Goal: Communication & Community: Answer question/provide support

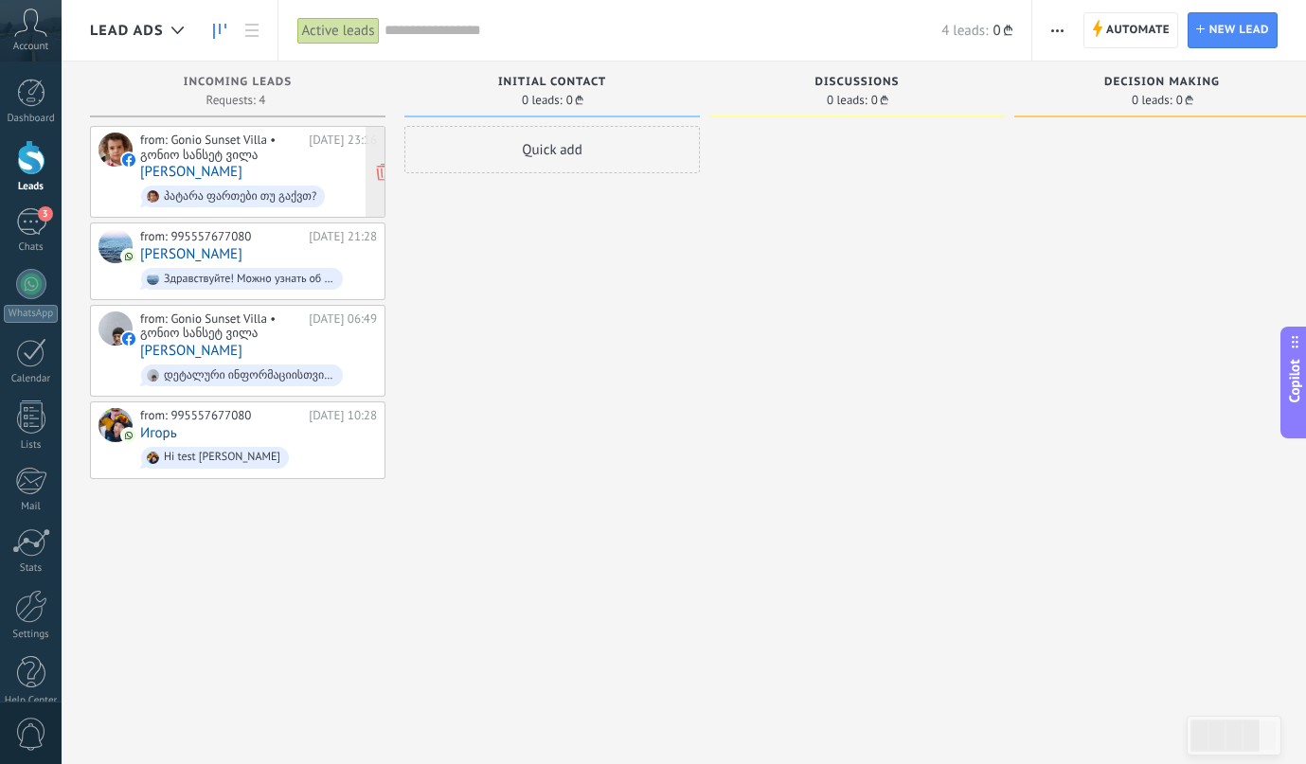
click at [234, 148] on div "from: Gonio Sunset Villa • გონიო სანსეტ ვილა" at bounding box center [221, 147] width 162 height 29
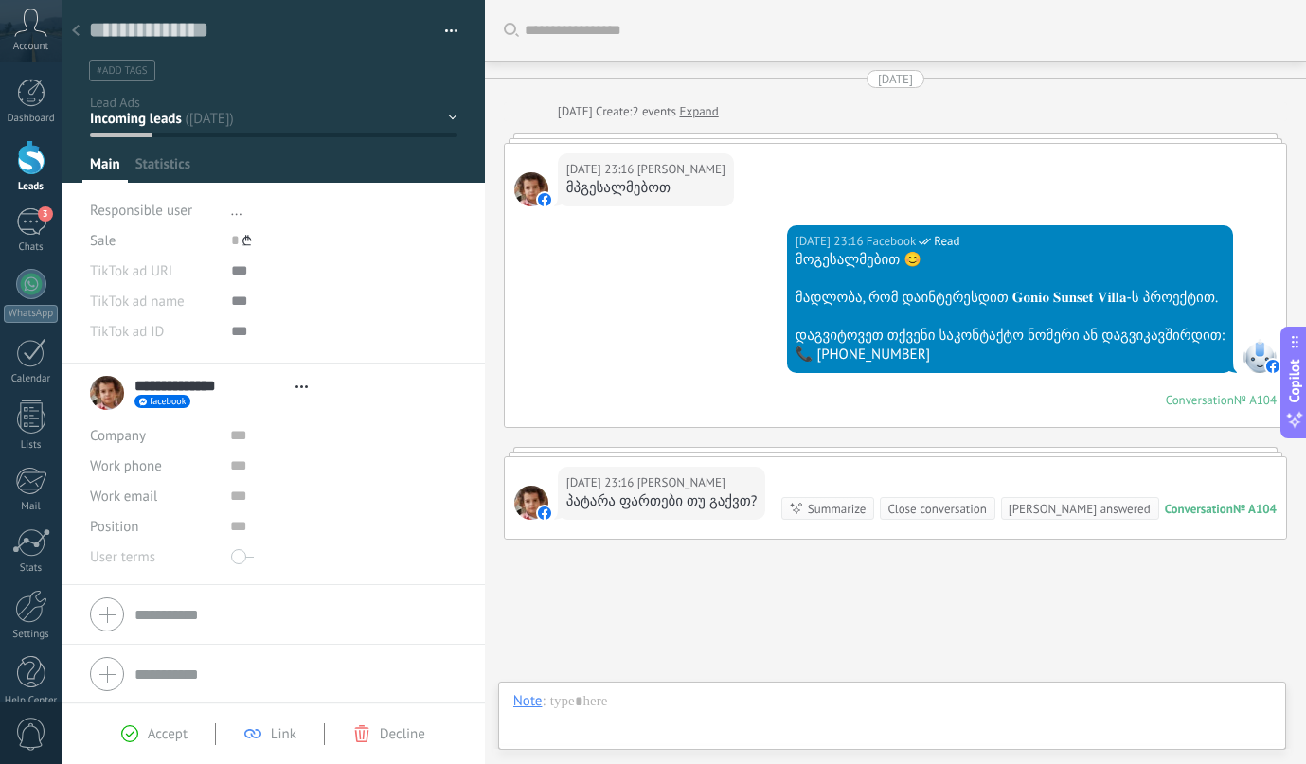
scroll to position [105, 0]
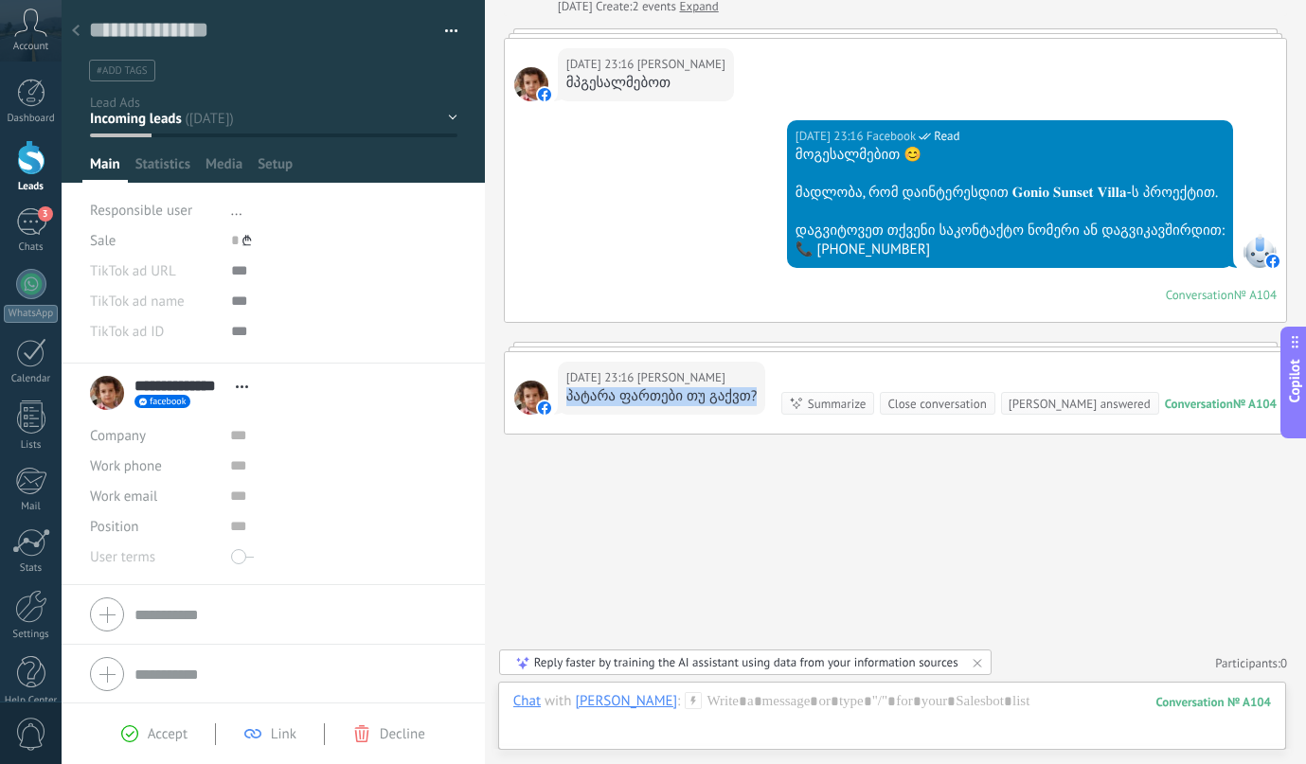
drag, startPoint x: 760, startPoint y: 396, endPoint x: 567, endPoint y: 391, distance: 192.4
click at [567, 391] on div "[DATE] 23:16 [PERSON_NAME] პატარა ფართები თუ გაქვთ?" at bounding box center [661, 388] width 207 height 53
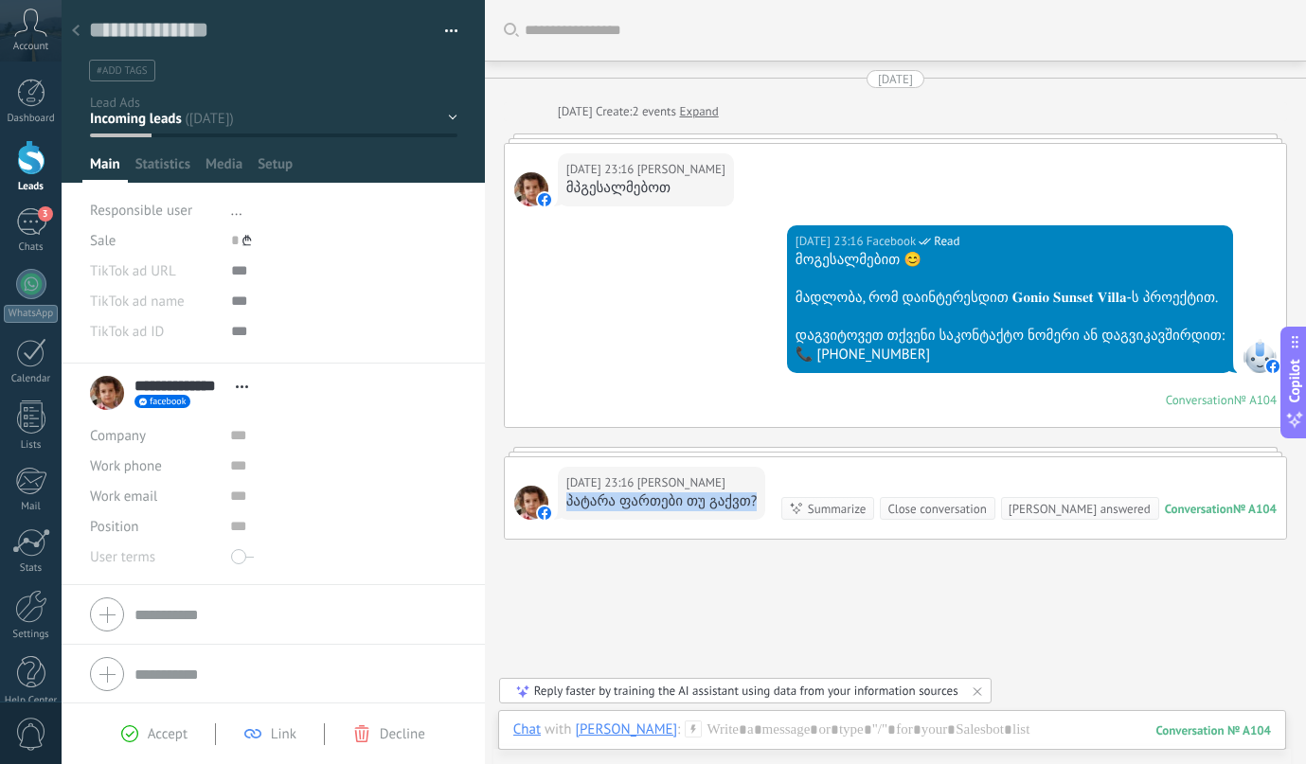
scroll to position [1, 0]
copy div "პატარა ფართები თუ გაქვთ?"
